Goal: Task Accomplishment & Management: Complete application form

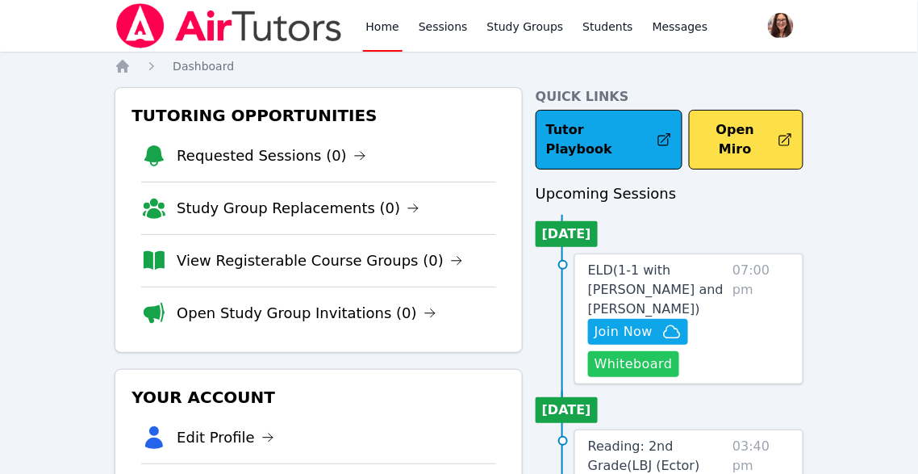
click at [597, 351] on button "Whiteboard" at bounding box center [633, 364] width 91 height 26
click at [446, 27] on link "Sessions" at bounding box center [444, 26] width 56 height 52
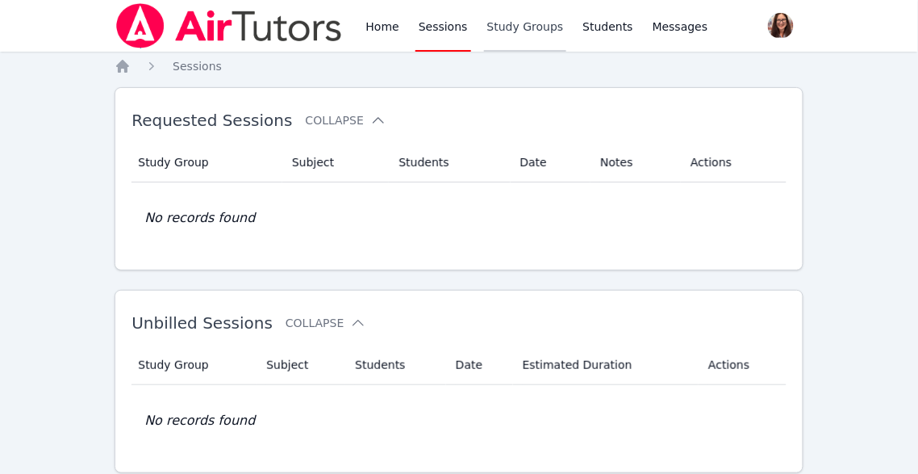
click at [507, 23] on link "Study Groups" at bounding box center [525, 26] width 83 height 52
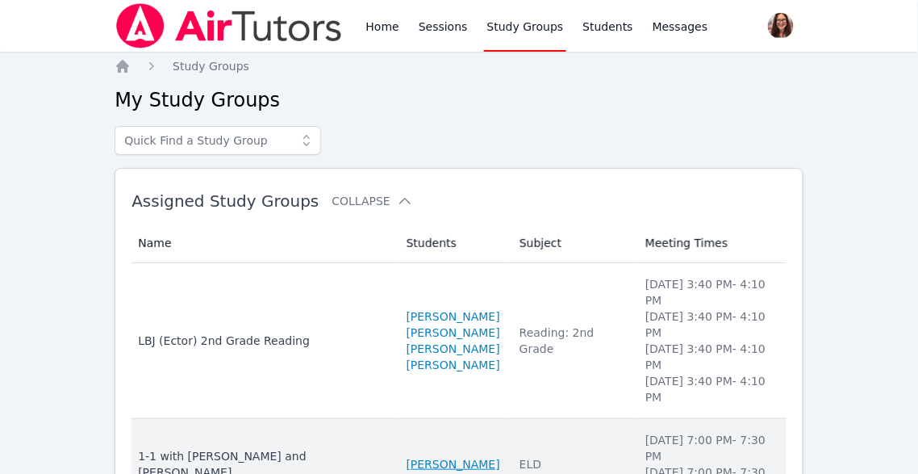
click at [424, 456] on link "[PERSON_NAME]" at bounding box center [454, 464] width 94 height 16
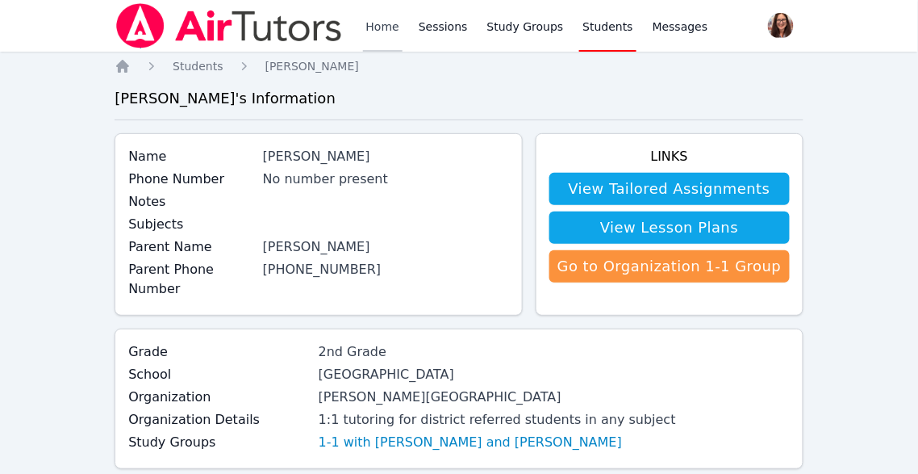
click at [369, 30] on link "Home" at bounding box center [383, 26] width 40 height 52
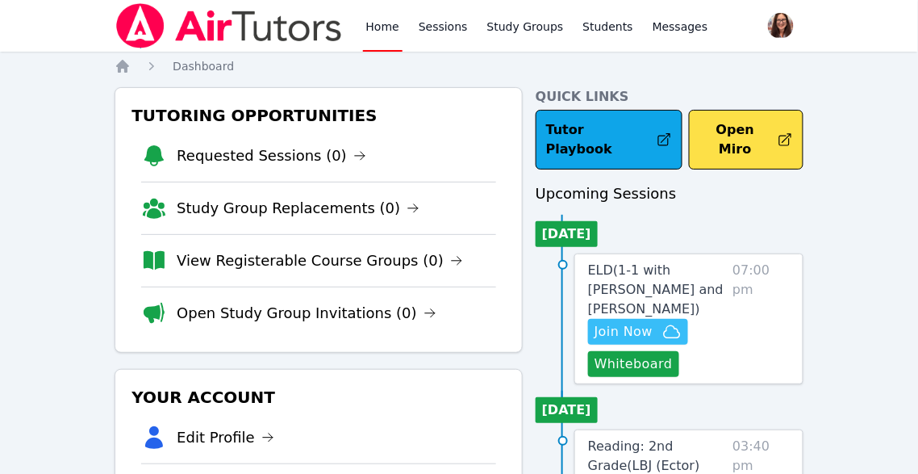
scroll to position [6, 0]
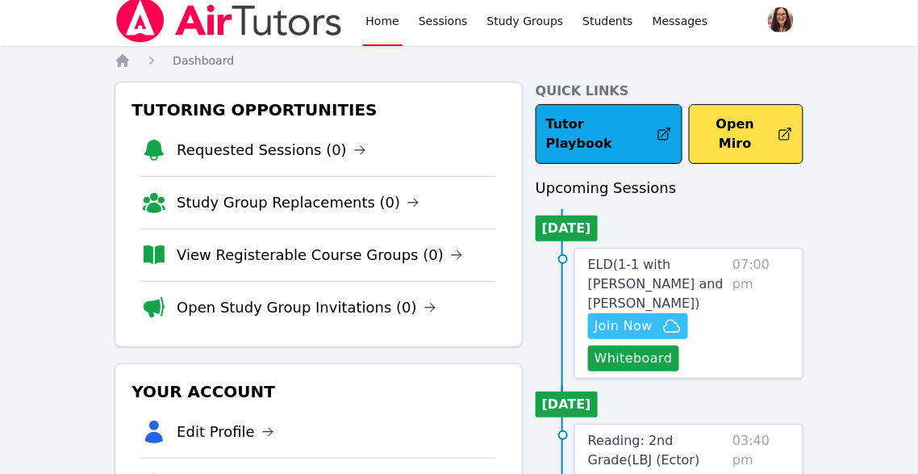
click at [650, 316] on span "Join Now" at bounding box center [624, 325] width 58 height 19
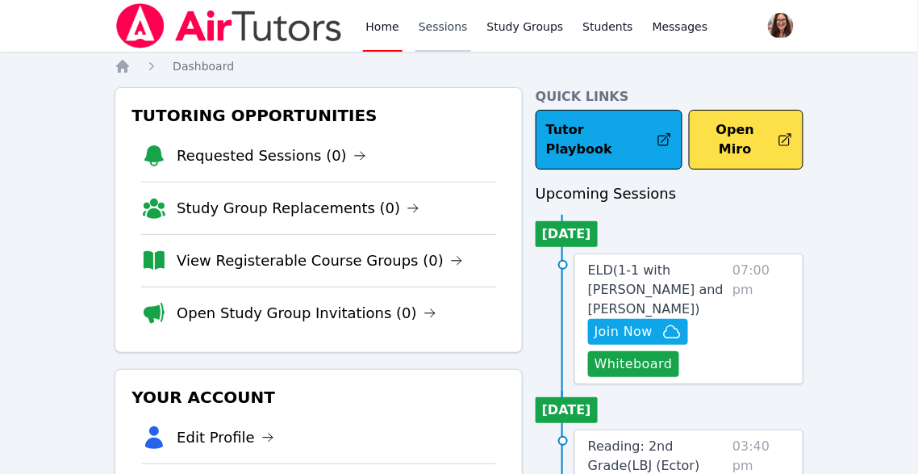
click at [438, 31] on link "Sessions" at bounding box center [444, 26] width 56 height 52
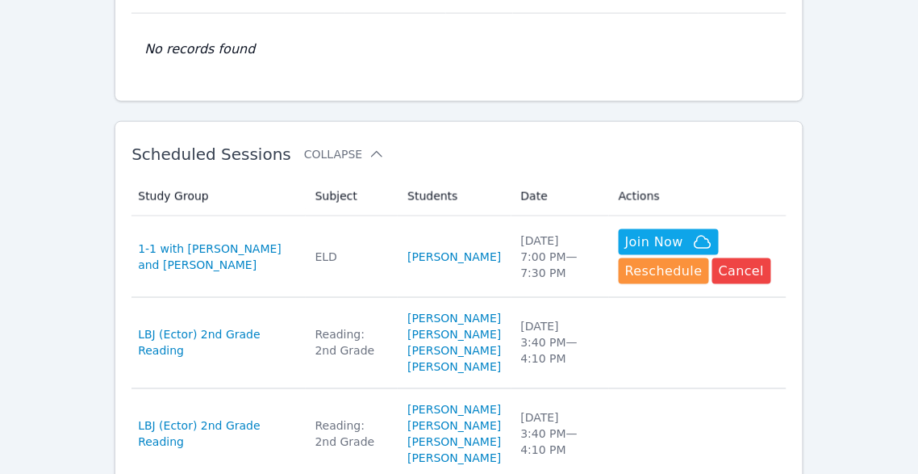
scroll to position [458, 0]
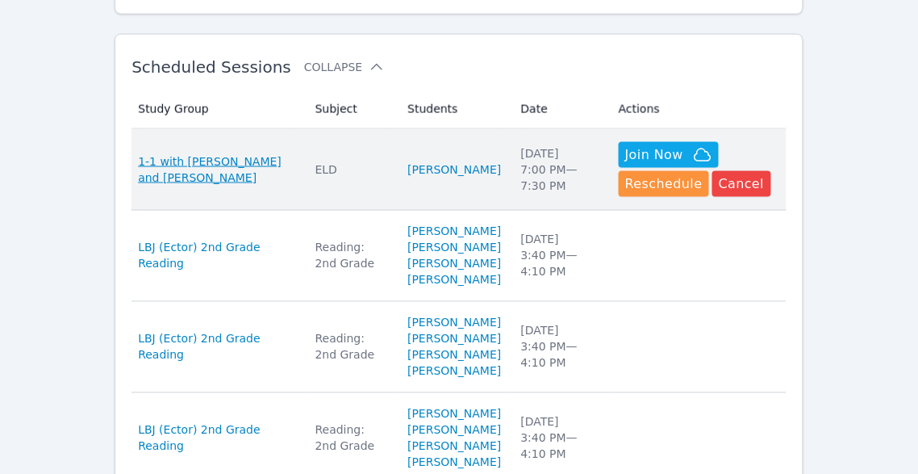
click at [215, 171] on span "1-1 with [PERSON_NAME] and [PERSON_NAME]" at bounding box center [216, 169] width 157 height 32
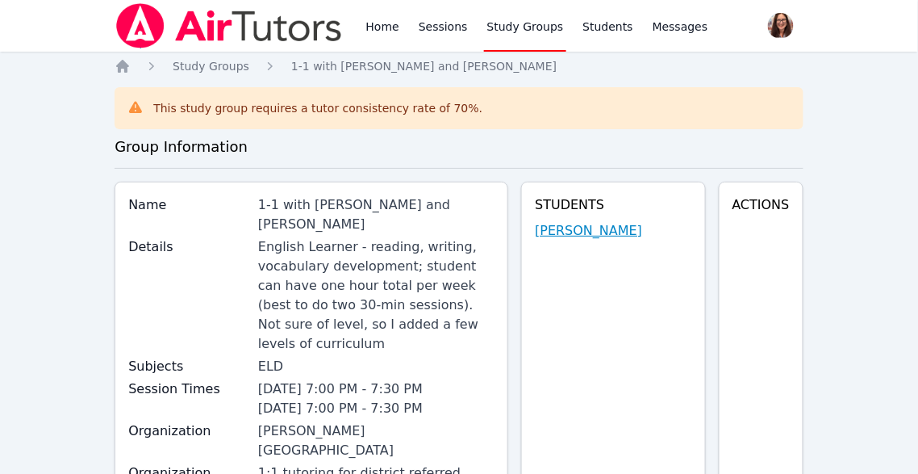
click at [581, 235] on link "[PERSON_NAME]" at bounding box center [588, 230] width 107 height 19
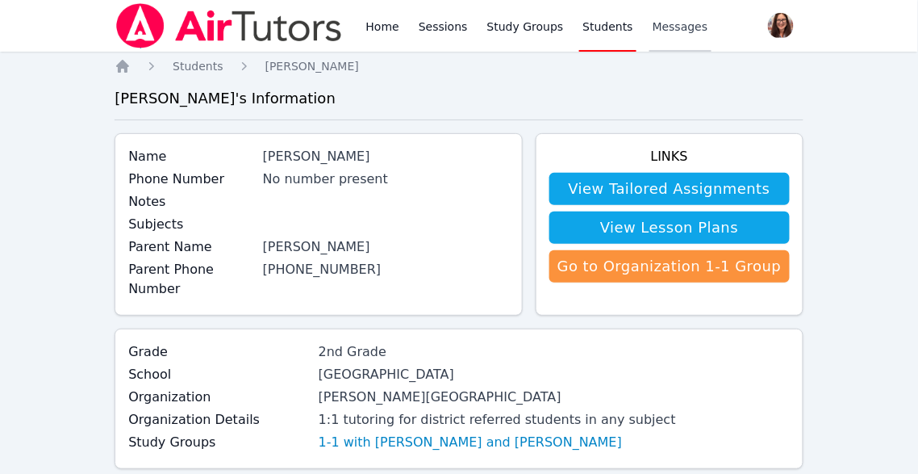
click at [679, 28] on span "Messages" at bounding box center [681, 27] width 56 height 16
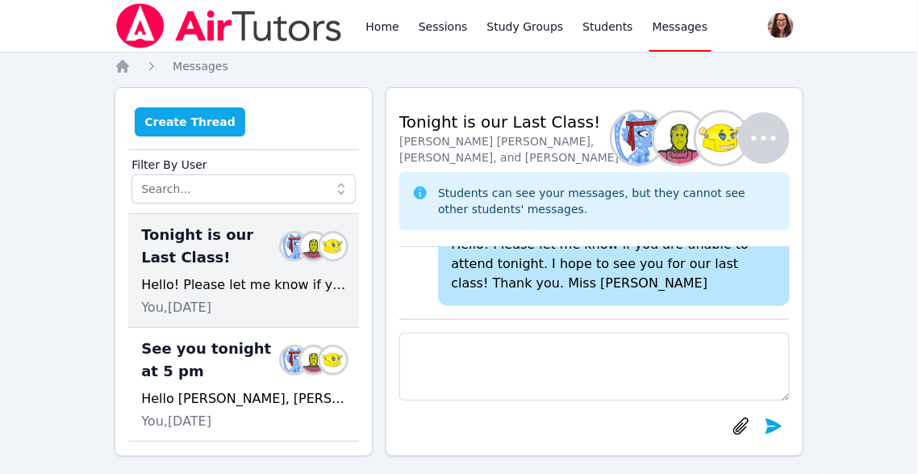
click at [212, 120] on button "Create Thread" at bounding box center [190, 121] width 111 height 29
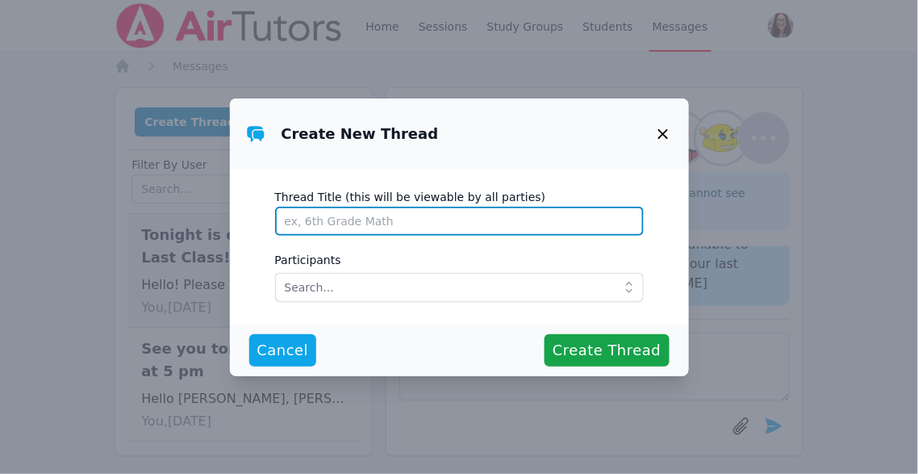
click at [347, 216] on input "Thread Title (this will be viewable by all parties)" at bounding box center [459, 221] width 369 height 29
type input "See you soon!"
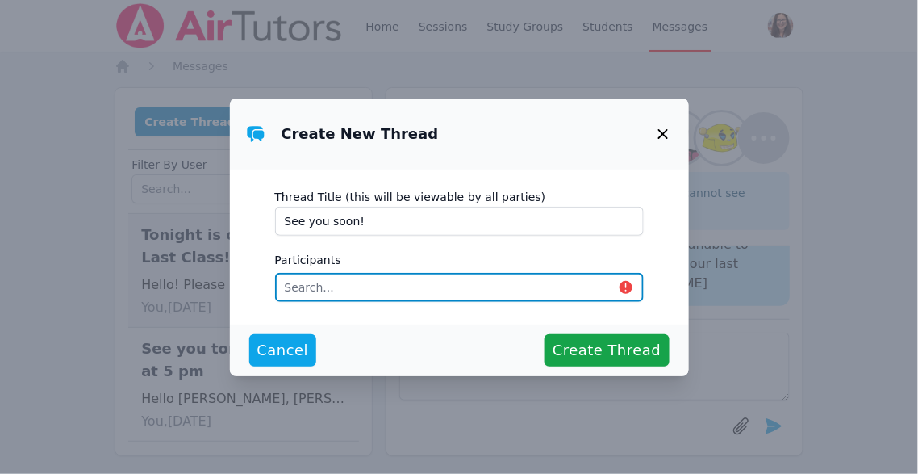
click at [369, 299] on input "text" at bounding box center [459, 287] width 369 height 29
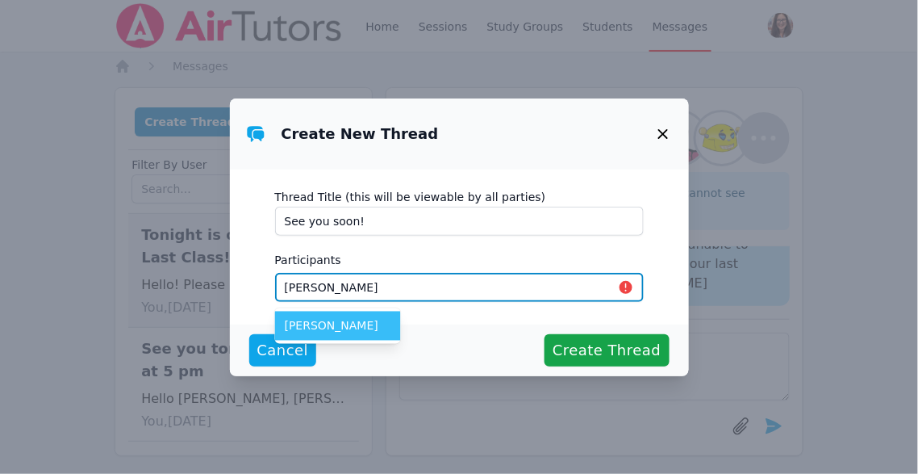
type input "Eleanor"
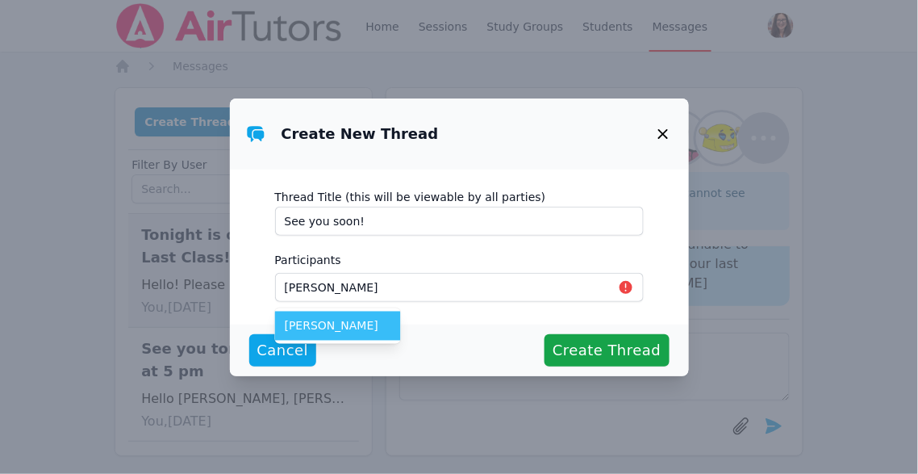
click at [374, 323] on span "[PERSON_NAME]" at bounding box center [338, 326] width 107 height 16
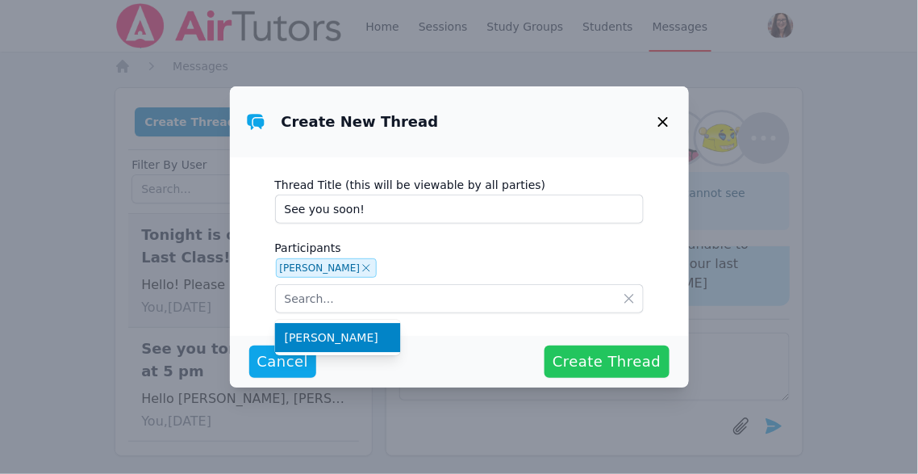
click at [583, 360] on span "Create Thread" at bounding box center [607, 361] width 108 height 23
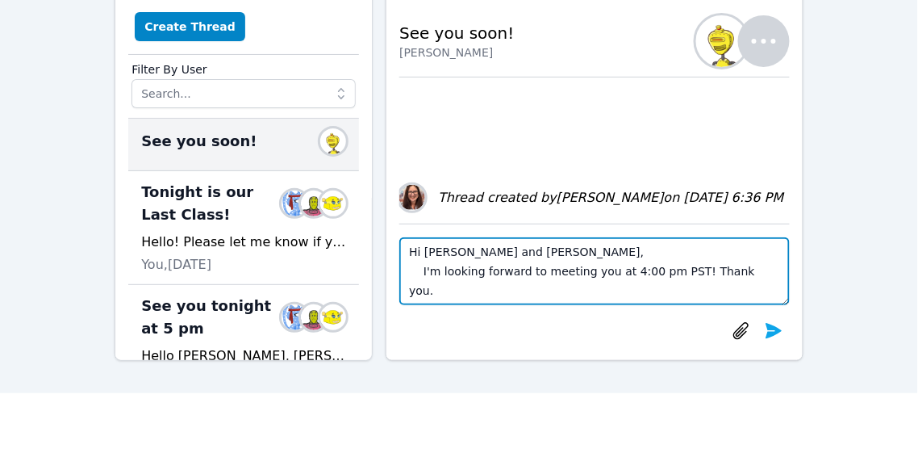
scroll to position [99, 0]
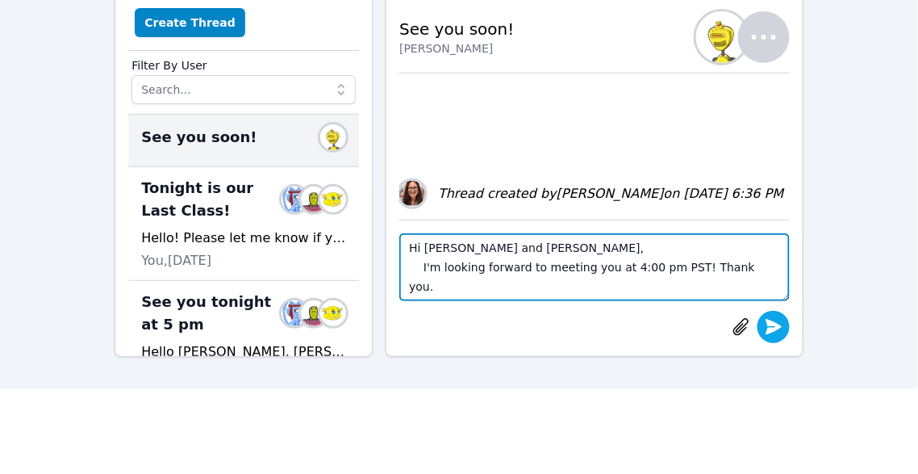
type textarea "Hi [PERSON_NAME] and [PERSON_NAME], I'm looking forward to meeting you at 4:00 …"
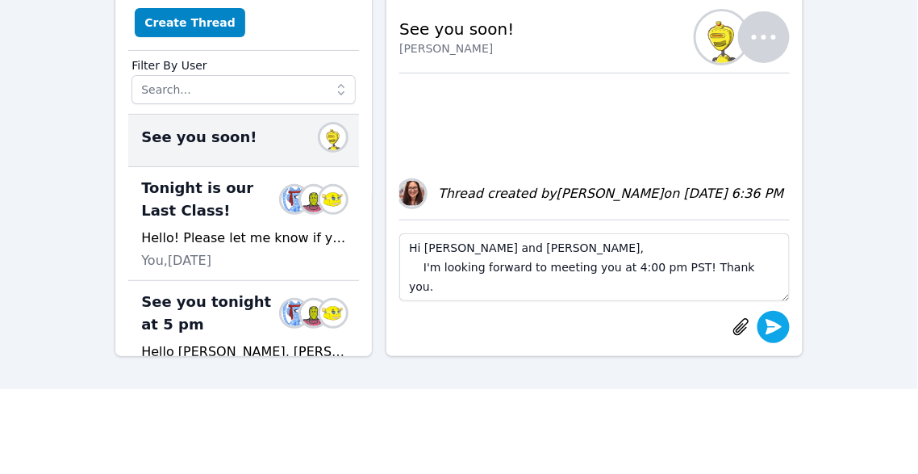
click at [775, 331] on icon "submit" at bounding box center [774, 326] width 16 height 15
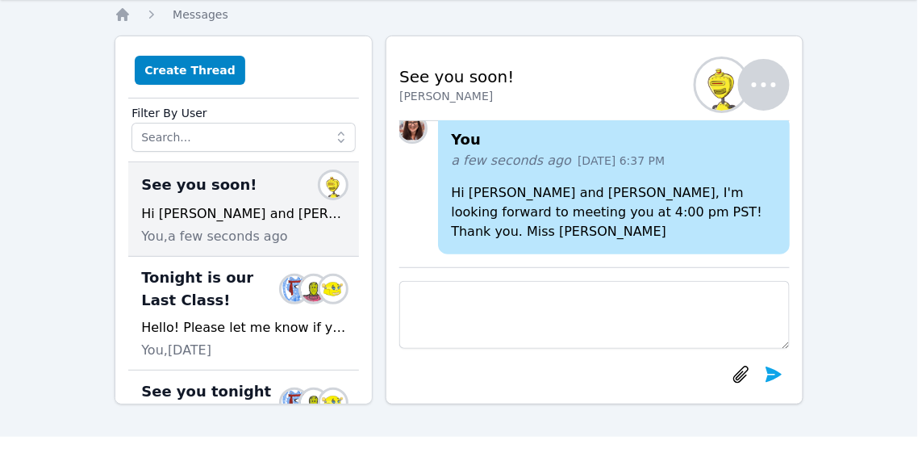
scroll to position [0, 0]
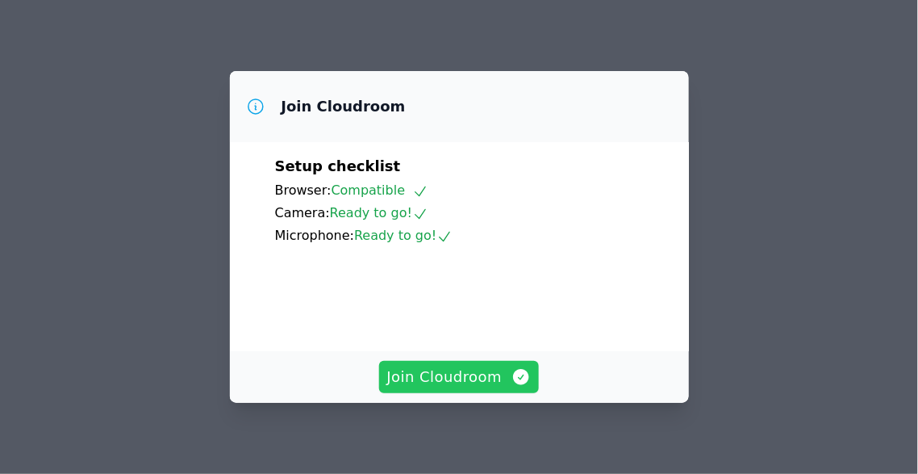
click at [507, 381] on span "Join Cloudroom" at bounding box center [459, 377] width 144 height 23
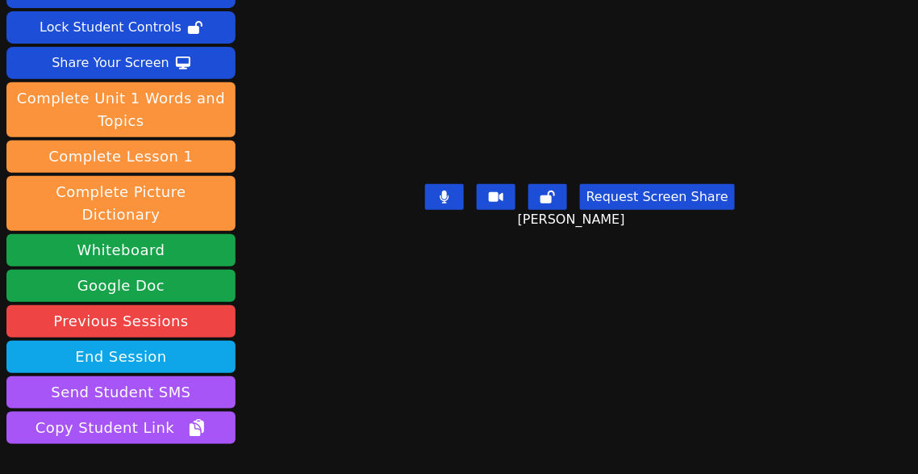
scroll to position [119, 0]
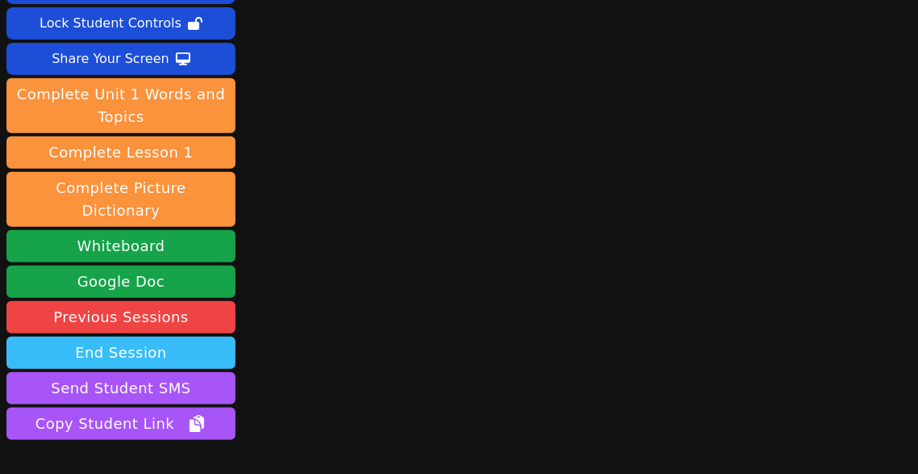
click at [136, 336] on button "End Session" at bounding box center [120, 352] width 229 height 32
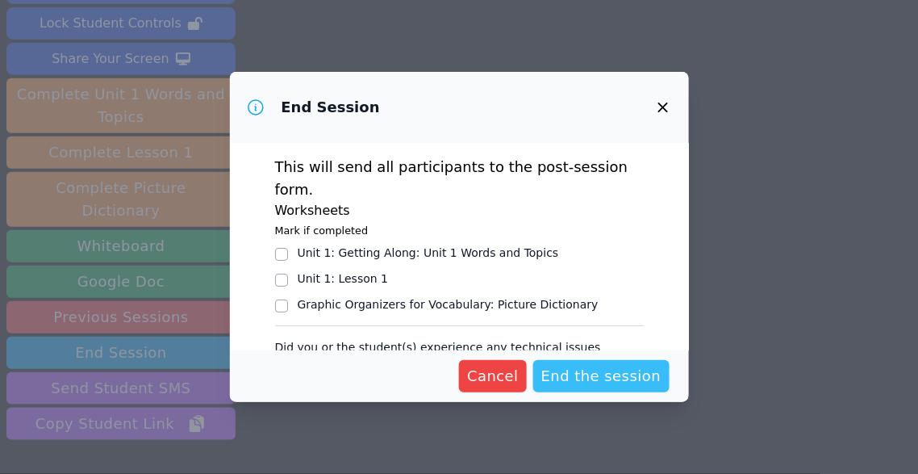
click at [632, 383] on span "End the session" at bounding box center [601, 376] width 120 height 23
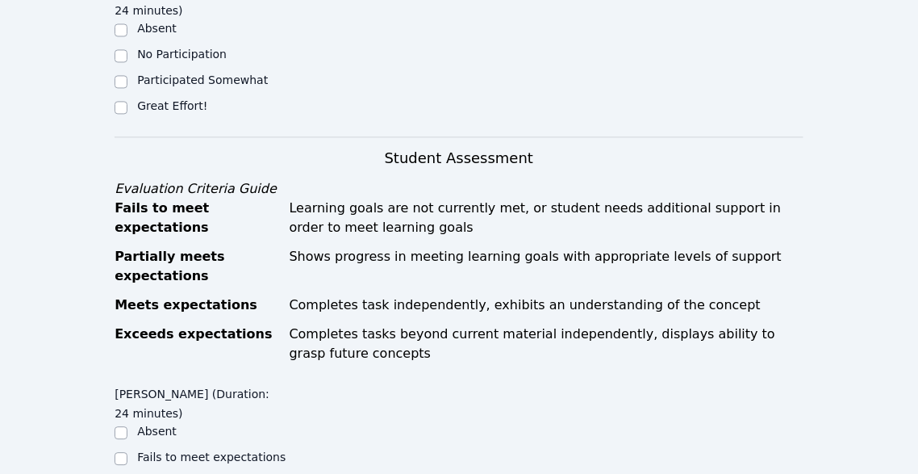
scroll to position [702, 0]
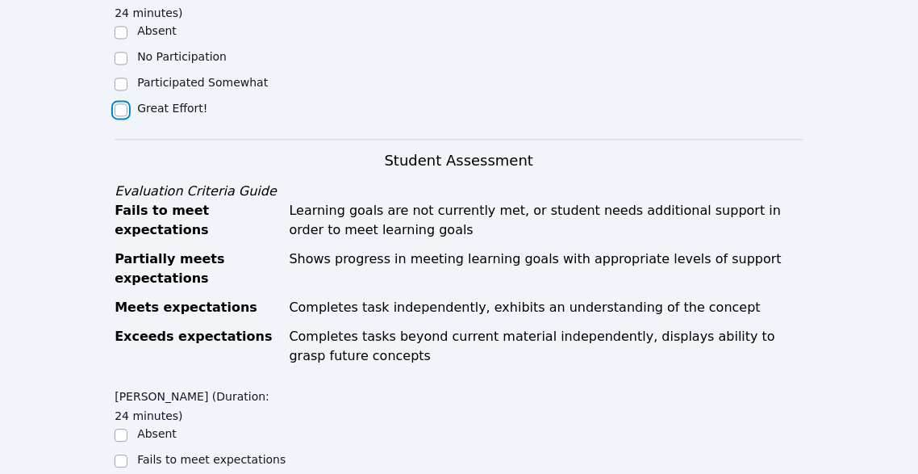
click at [123, 103] on input "Great Effort!" at bounding box center [121, 109] width 13 height 13
checkbox input "true"
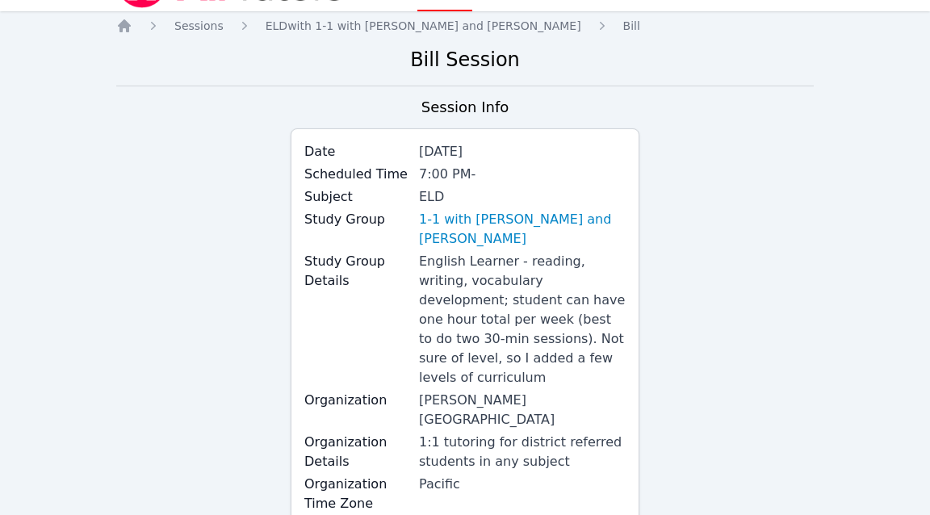
scroll to position [0, 0]
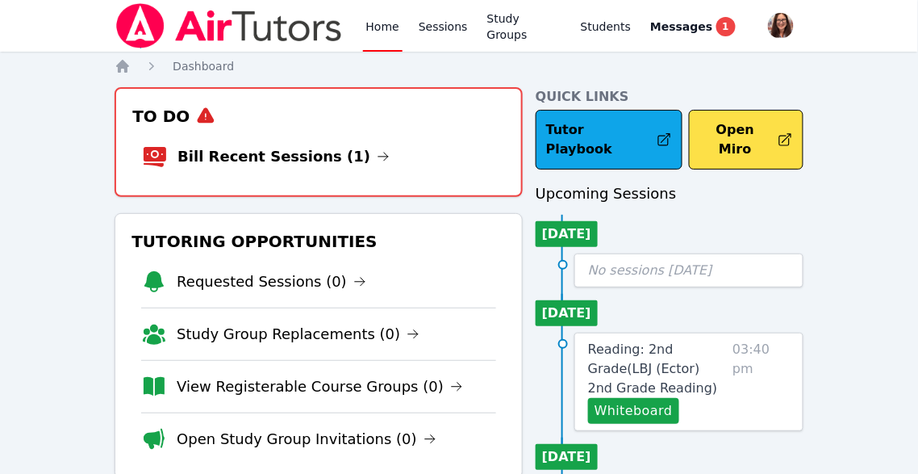
click at [366, 24] on link "Home" at bounding box center [383, 26] width 40 height 52
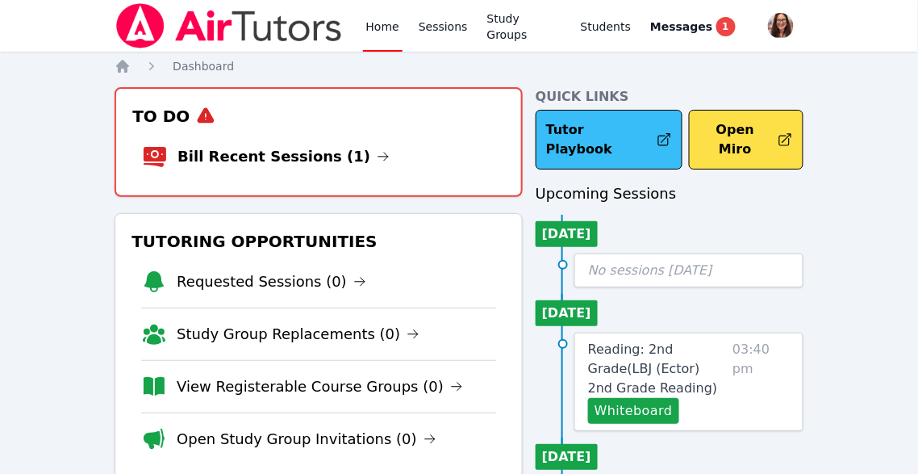
click at [603, 132] on link "Tutor Playbook" at bounding box center [609, 140] width 147 height 60
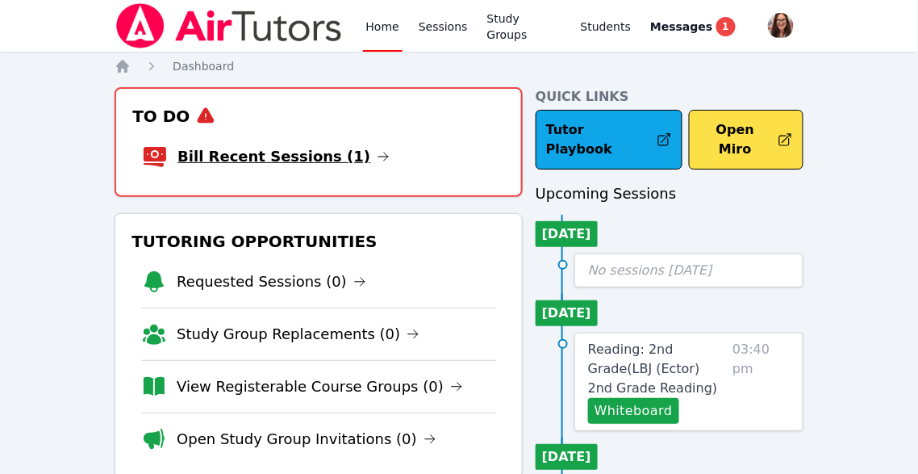
click at [326, 156] on link "Bill Recent Sessions (1)" at bounding box center [284, 156] width 212 height 23
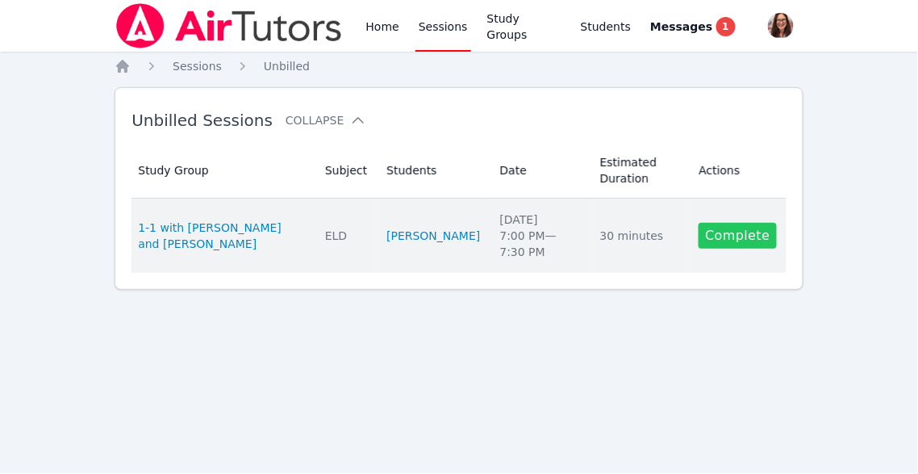
click at [754, 236] on link "Complete" at bounding box center [737, 236] width 77 height 26
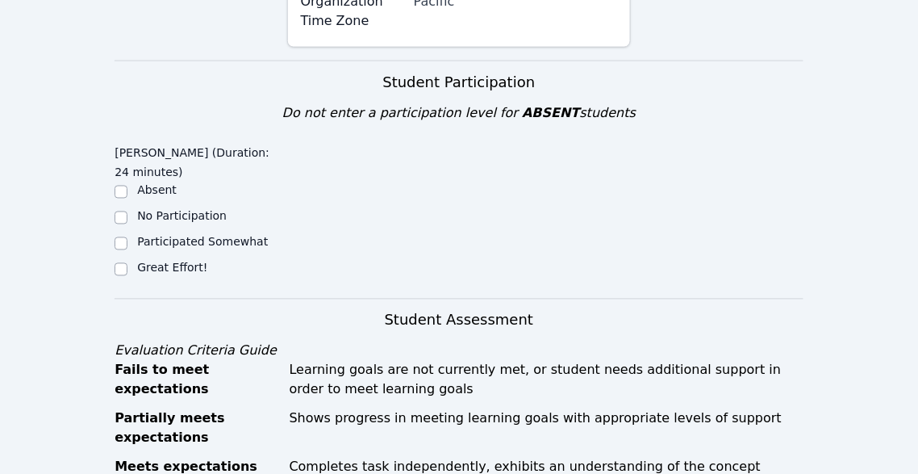
scroll to position [563, 0]
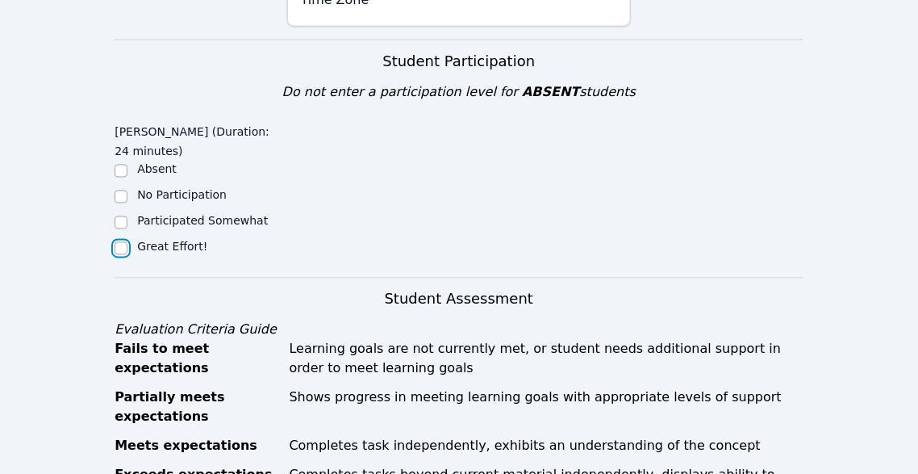
click at [123, 242] on input "Great Effort!" at bounding box center [121, 248] width 13 height 13
checkbox input "true"
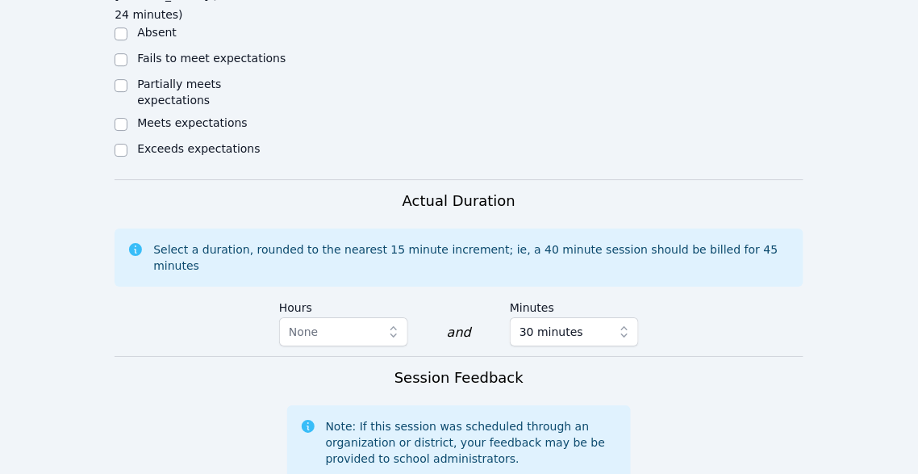
scroll to position [1111, 0]
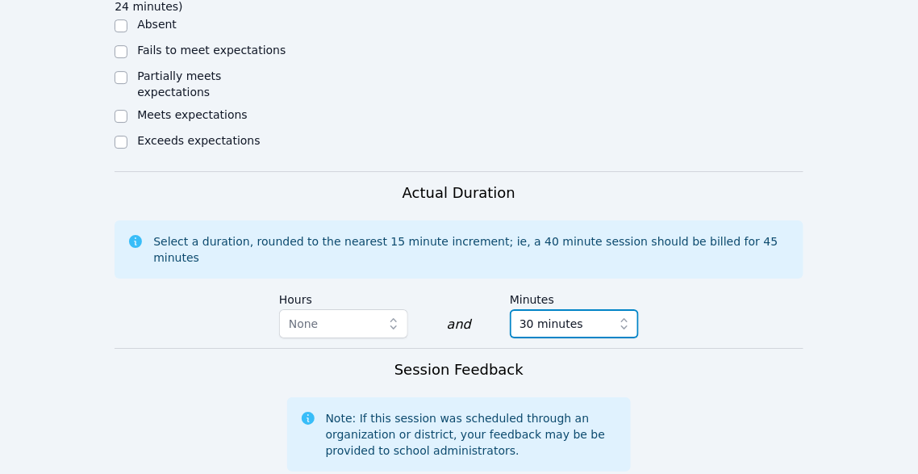
click at [625, 316] on icon "button" at bounding box center [625, 324] width 16 height 16
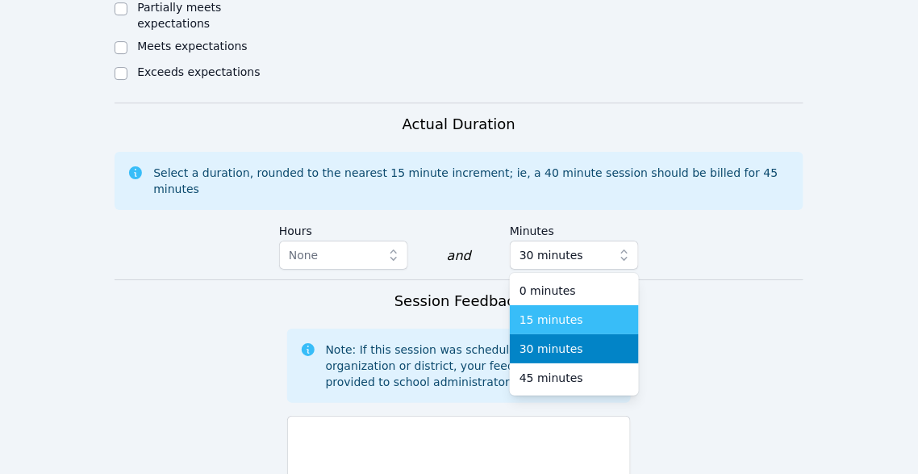
scroll to position [1186, 0]
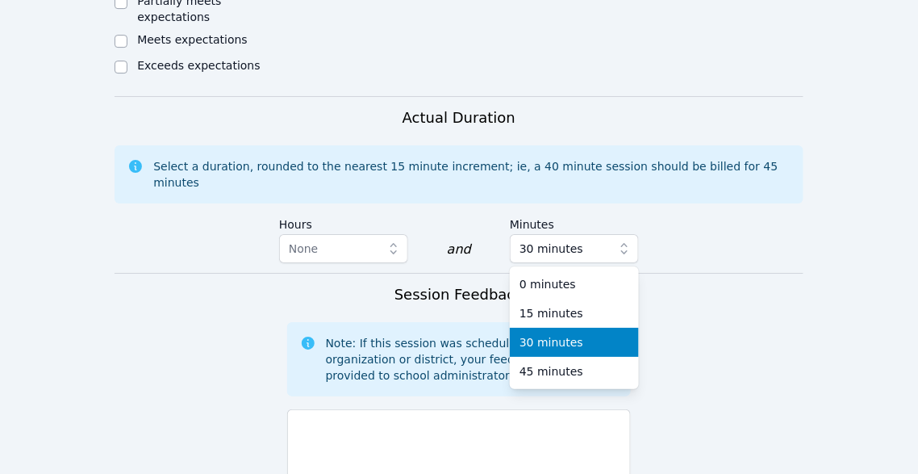
click at [720, 286] on form "Student Participation Do not enter a participation level for ABSENT students [P…" at bounding box center [459, 96] width 689 height 1358
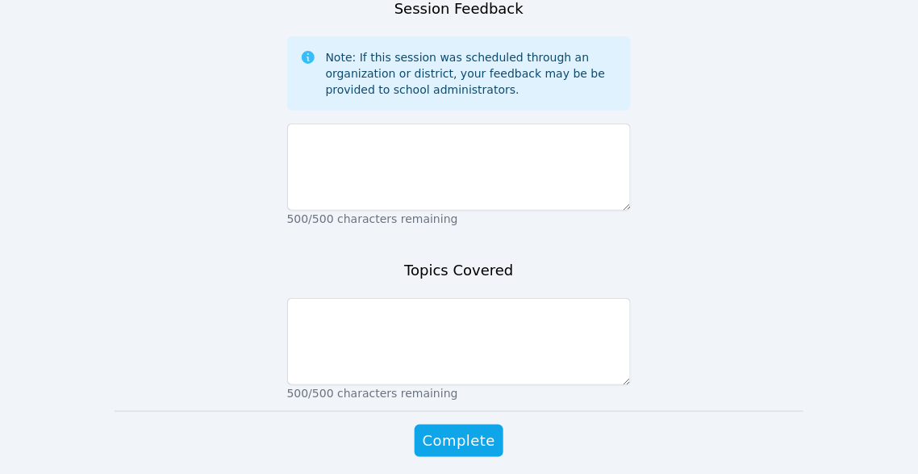
scroll to position [1477, 0]
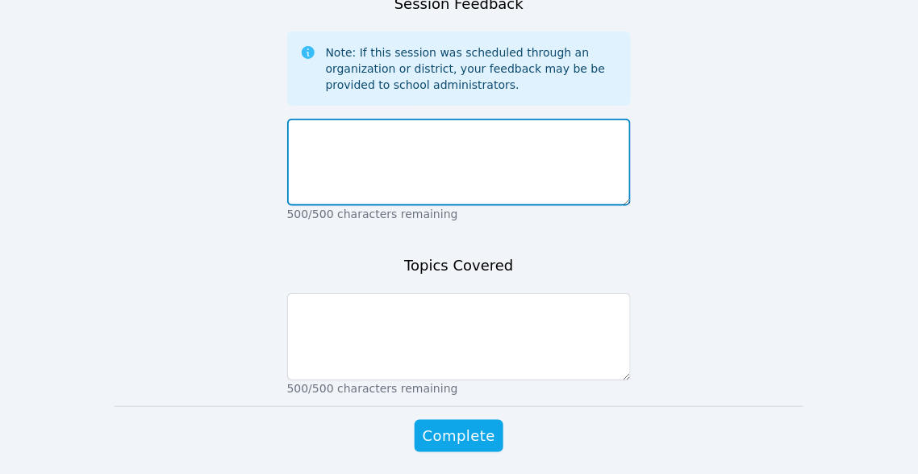
click at [583, 119] on textarea at bounding box center [459, 162] width 345 height 87
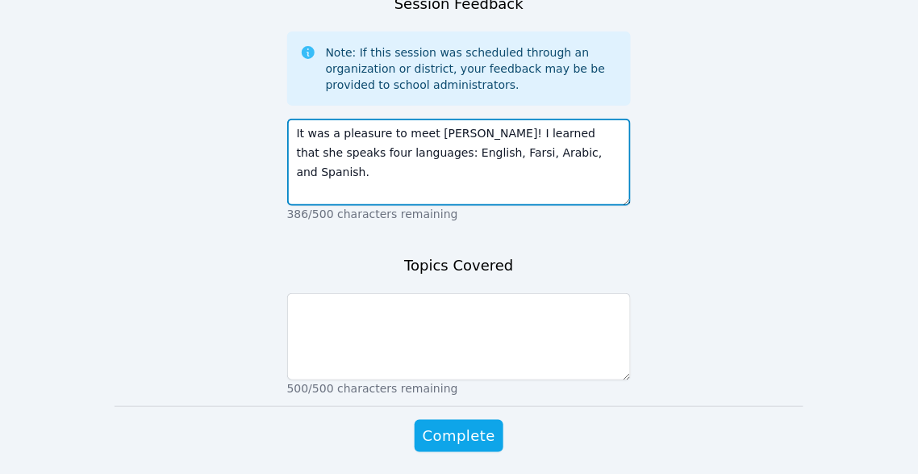
click at [591, 119] on textarea "It was a pleasure to meet [PERSON_NAME]! I learned that she speaks four languag…" at bounding box center [459, 162] width 345 height 87
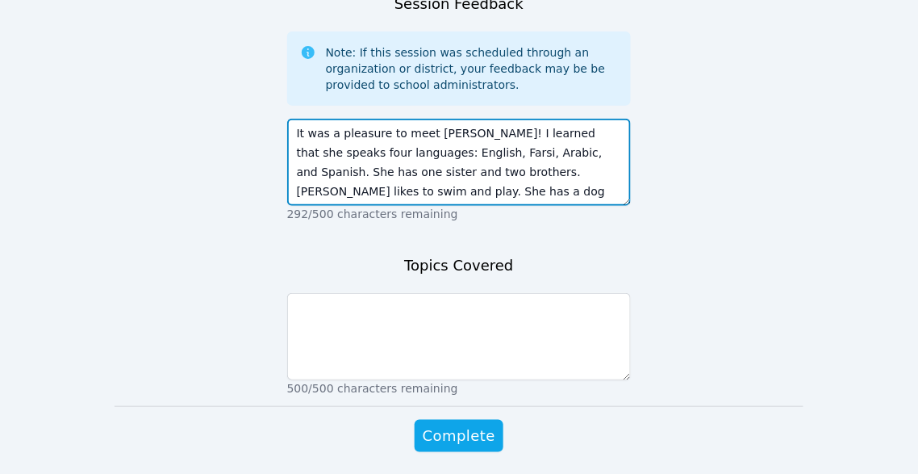
type textarea "It was a pleasure to meet [PERSON_NAME]! I learned that she speaks four languag…"
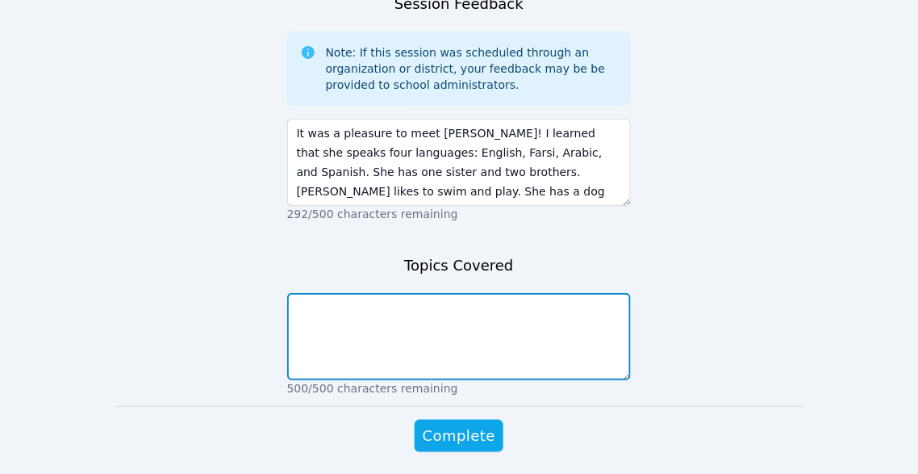
click at [439, 293] on textarea at bounding box center [459, 336] width 345 height 87
type textarea "W"
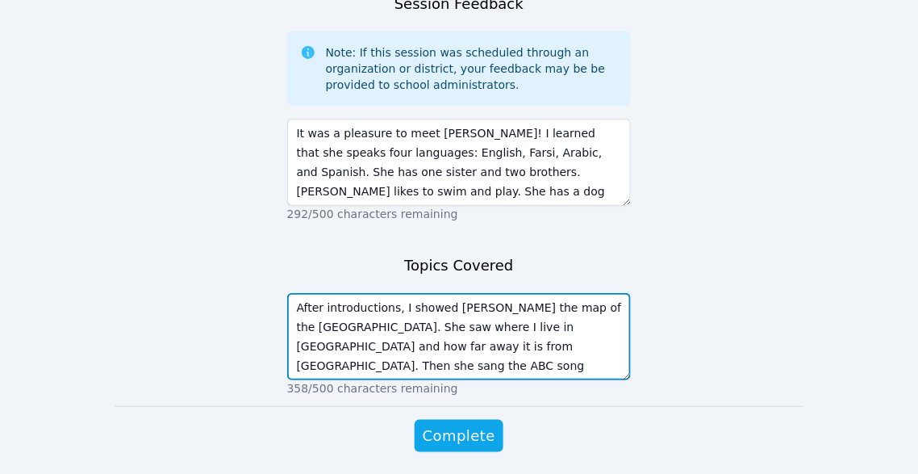
type textarea "After introductions, I showed [PERSON_NAME] the map of the [GEOGRAPHIC_DATA]. S…"
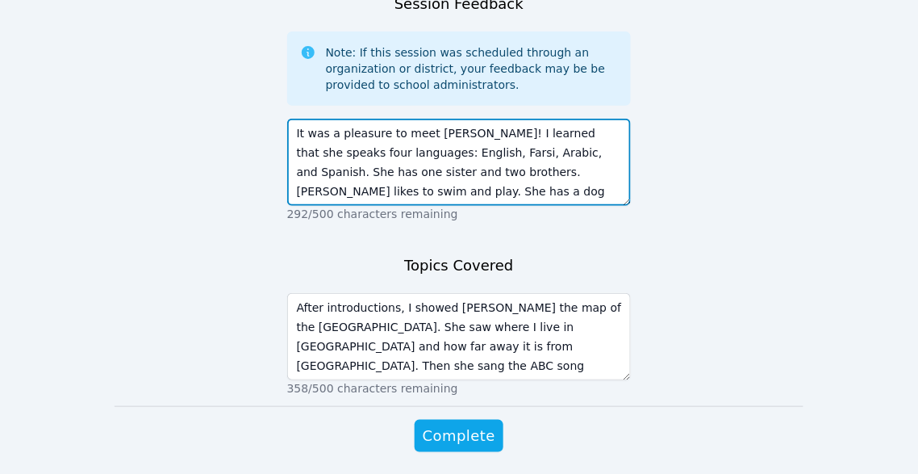
click at [559, 119] on textarea "It was a pleasure to meet [PERSON_NAME]! I learned that she speaks four languag…" at bounding box center [459, 162] width 345 height 87
type textarea "It was a pleasure to meet [PERSON_NAME]! I learned that she speaks four languag…"
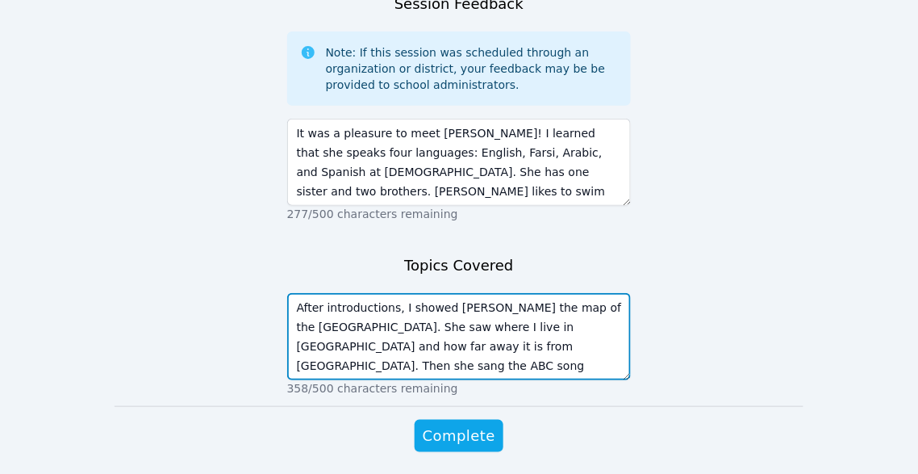
click at [447, 293] on textarea "After introductions, I showed [PERSON_NAME] the map of the [GEOGRAPHIC_DATA]. S…" at bounding box center [459, 336] width 345 height 87
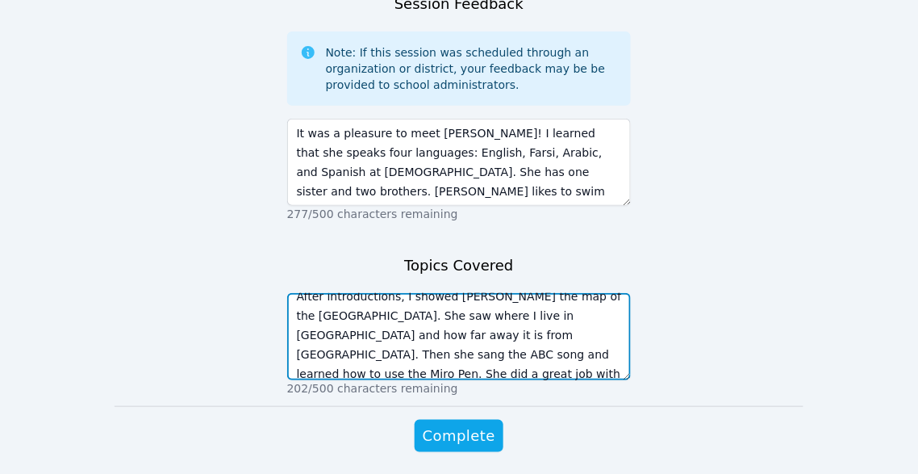
click at [591, 303] on textarea "After introductions, I showed [PERSON_NAME] the map of the [GEOGRAPHIC_DATA]. S…" at bounding box center [459, 336] width 345 height 87
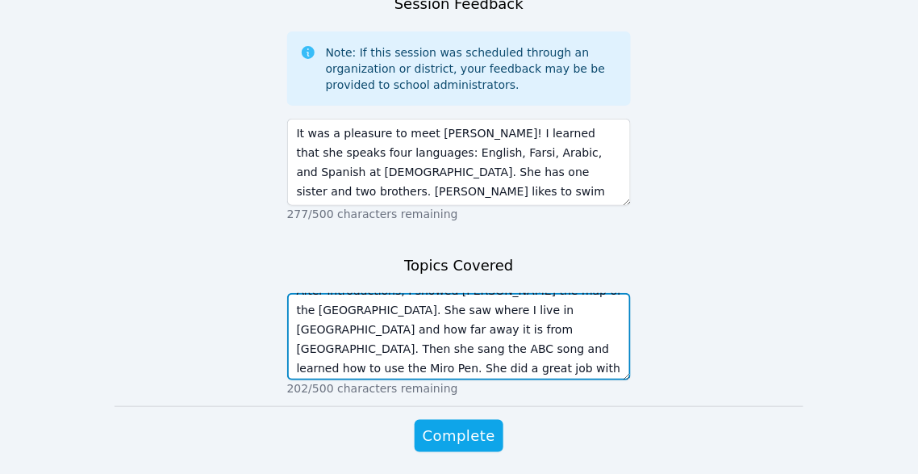
scroll to position [19, 0]
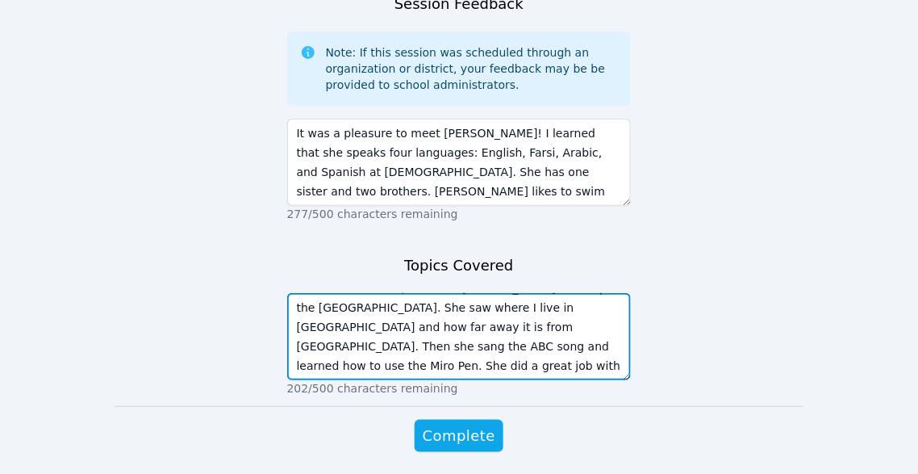
drag, startPoint x: 595, startPoint y: 319, endPoint x: 560, endPoint y: 319, distance: 34.7
click at [560, 319] on textarea "After introductions, I showed [PERSON_NAME] the map of the [GEOGRAPHIC_DATA]. S…" at bounding box center [459, 336] width 345 height 87
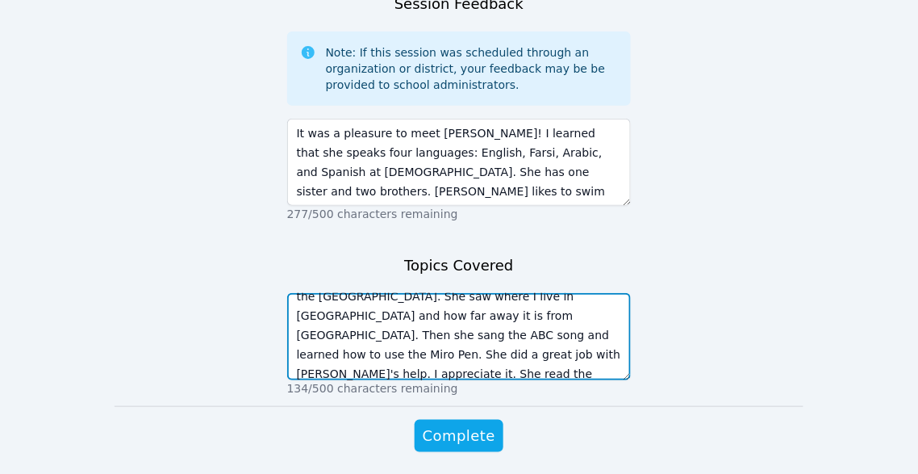
scroll to position [50, 0]
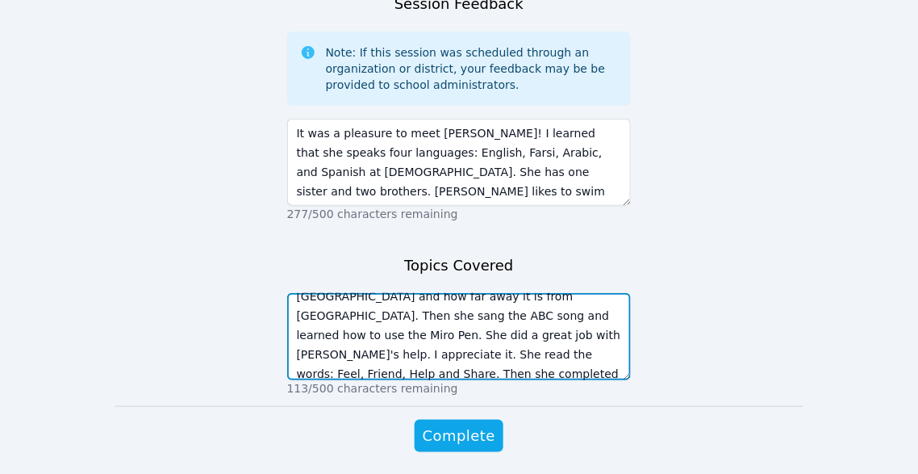
type textarea "After introductions, I showed [PERSON_NAME] the map of the [GEOGRAPHIC_DATA]. S…"
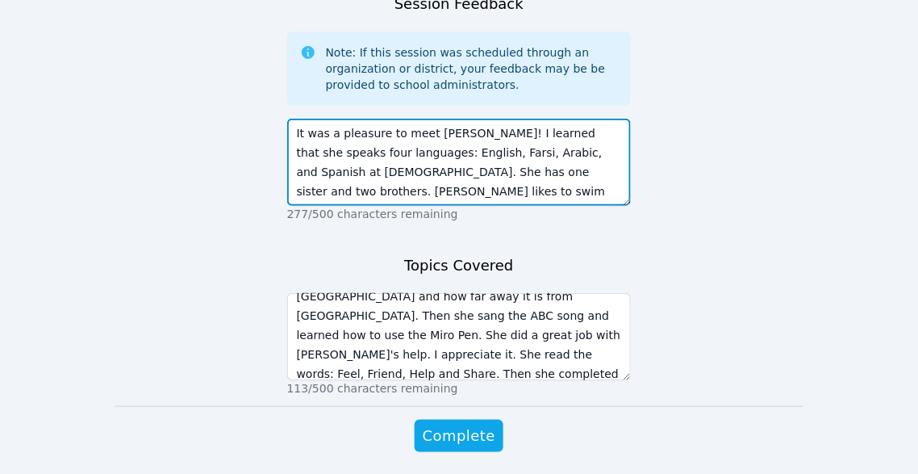
click at [509, 145] on textarea "It was a pleasure to meet [PERSON_NAME]! I learned that she speaks four languag…" at bounding box center [459, 162] width 345 height 87
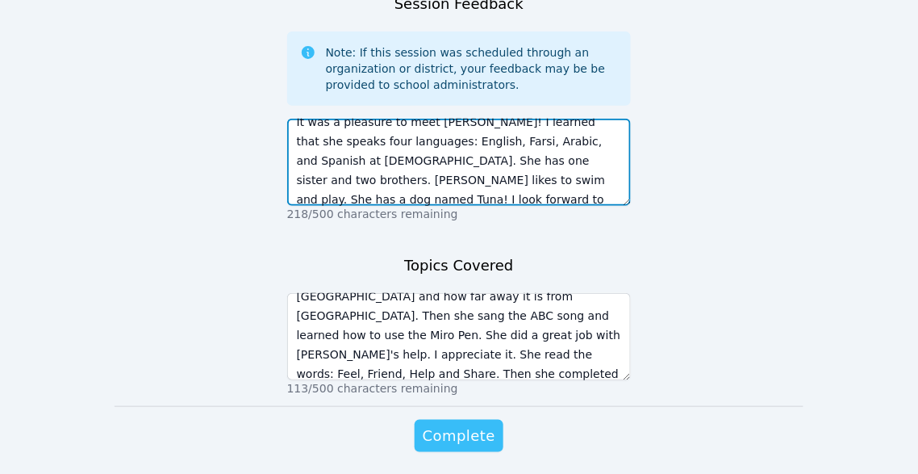
type textarea "It was a pleasure to meet [PERSON_NAME]! I learned that she speaks four languag…"
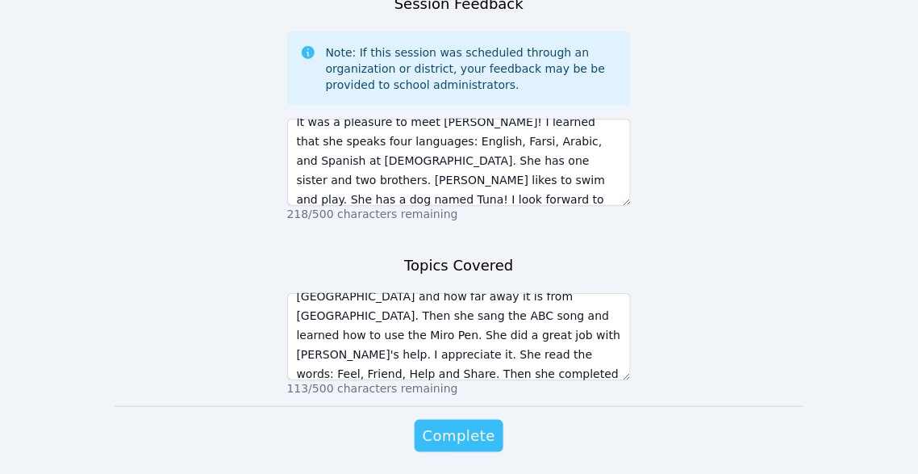
click at [484, 424] on span "Complete" at bounding box center [459, 435] width 73 height 23
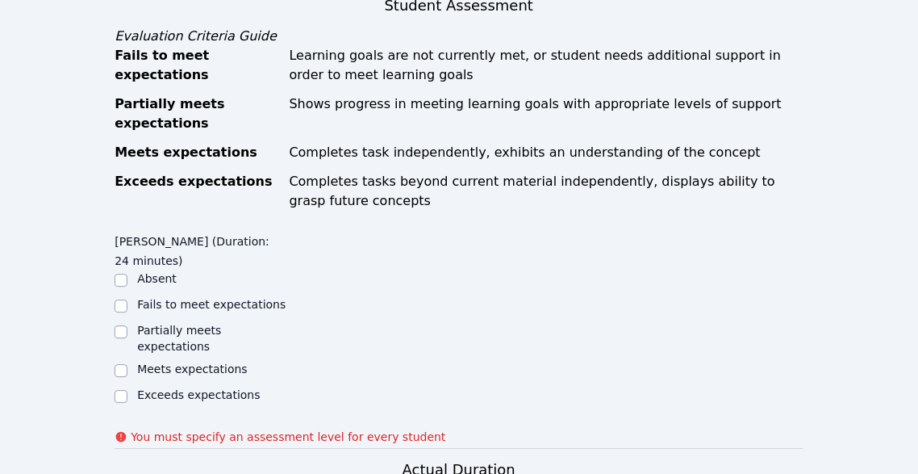
scroll to position [856, 0]
click at [127, 326] on input "Partially meets expectations" at bounding box center [121, 332] width 13 height 13
checkbox input "true"
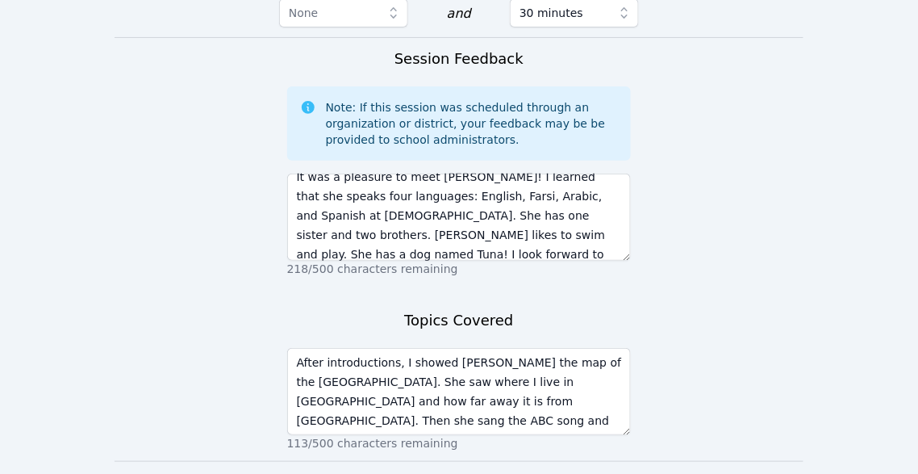
scroll to position [1499, 0]
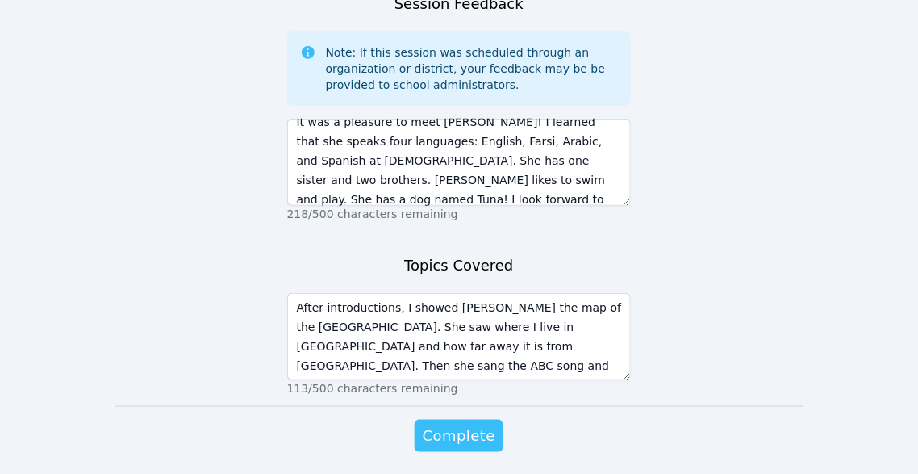
click at [457, 424] on span "Complete" at bounding box center [459, 435] width 73 height 23
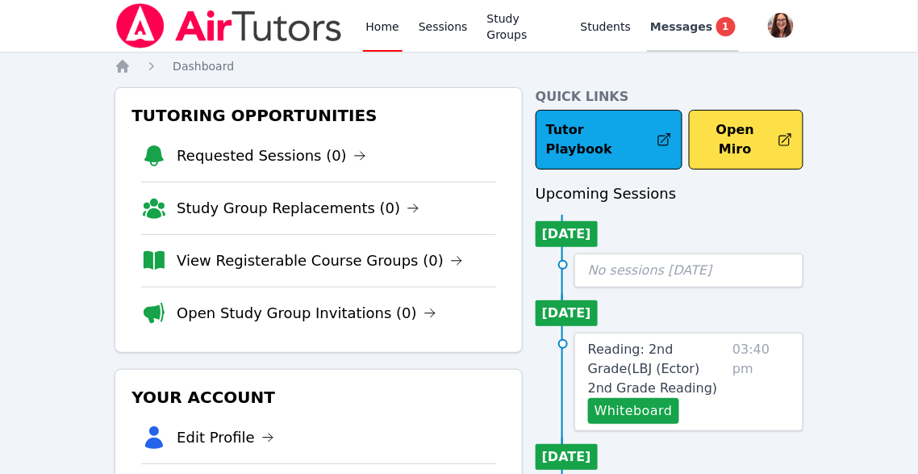
click at [680, 29] on span "Messages" at bounding box center [681, 27] width 62 height 16
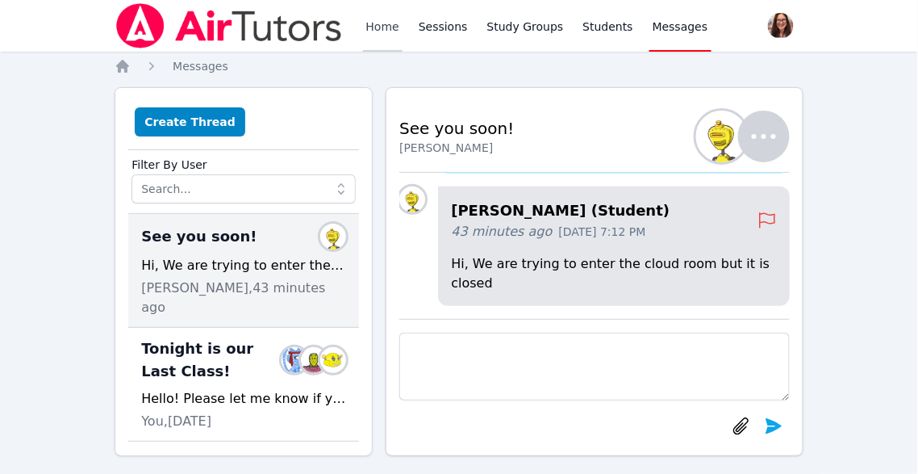
click at [378, 30] on link "Home" at bounding box center [383, 26] width 40 height 52
